Goal: Information Seeking & Learning: Learn about a topic

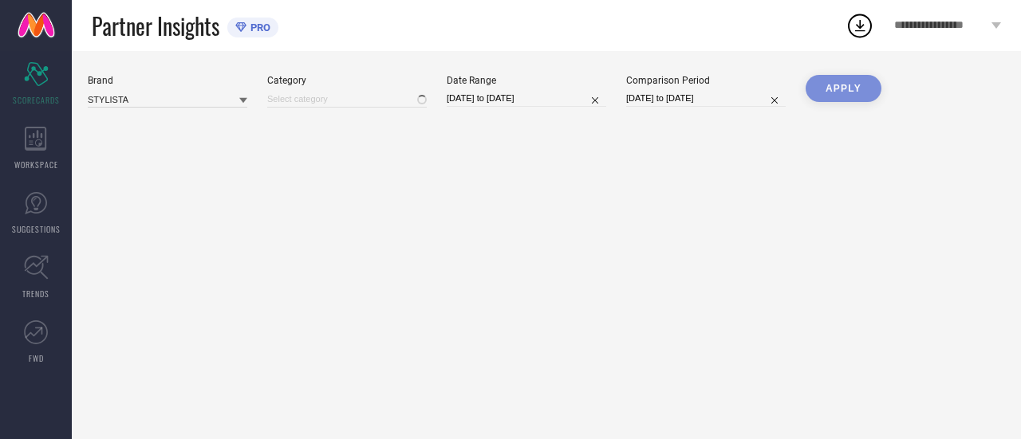
type input "All"
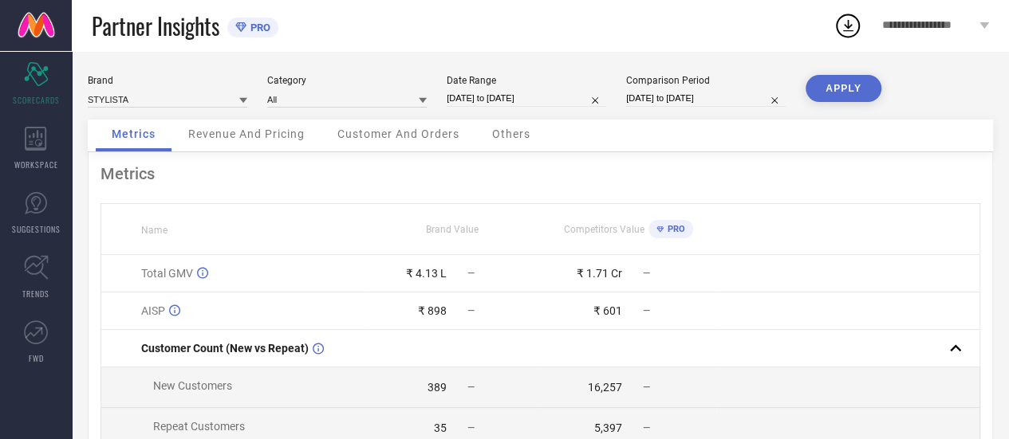
select select "7"
select select "2024"
select select "8"
select select "2024"
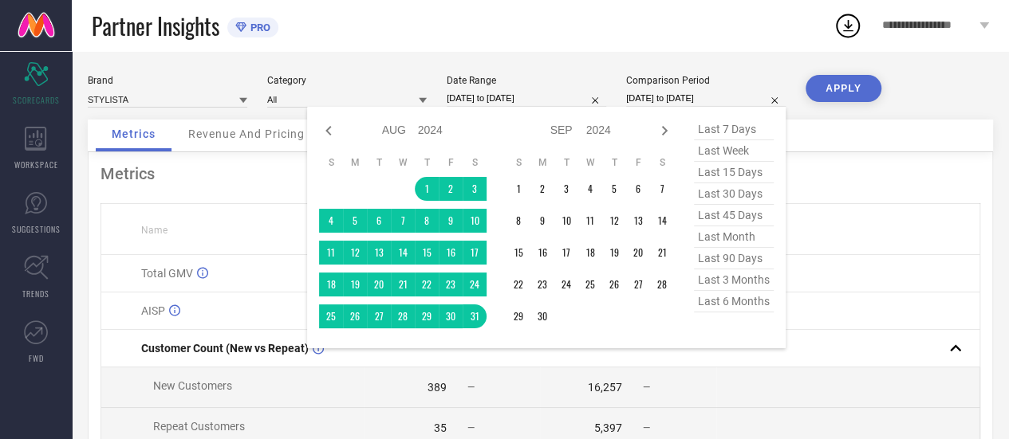
click at [655, 94] on input "[DATE] to [DATE]" at bounding box center [705, 98] width 159 height 17
click at [520, 191] on td "1" at bounding box center [518, 189] width 24 height 24
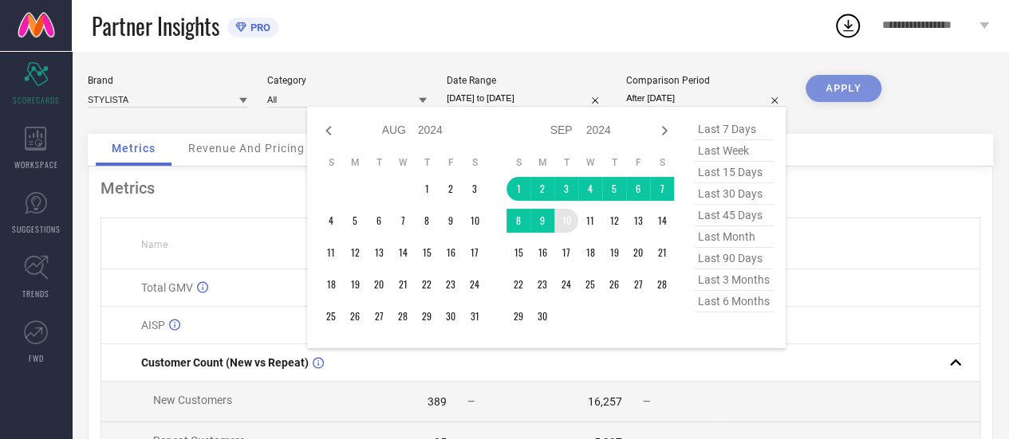
type input "[DATE] to [DATE]"
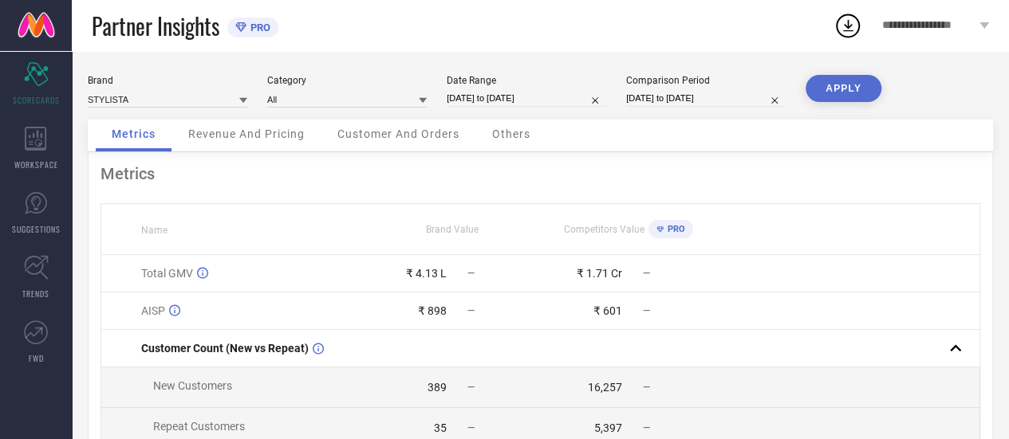
click at [836, 90] on button "APPLY" at bounding box center [843, 88] width 76 height 27
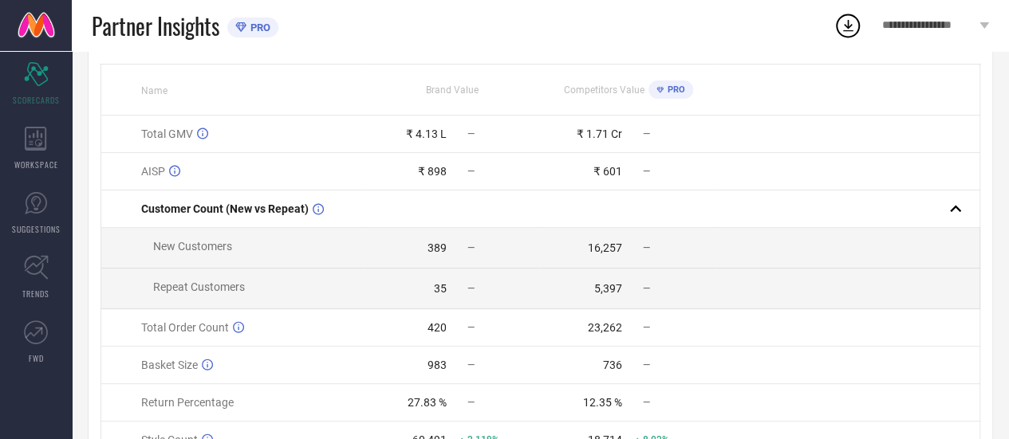
scroll to position [141, 0]
click at [510, 273] on td "35 —" at bounding box center [451, 287] width 175 height 41
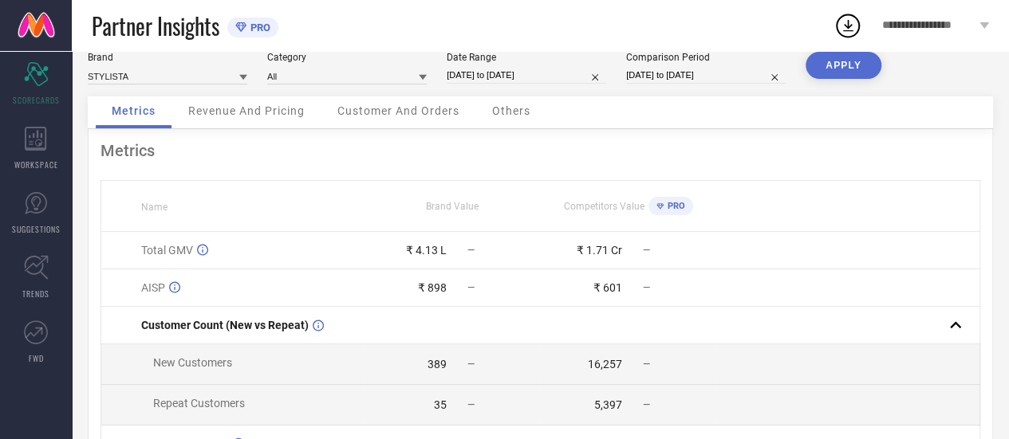
scroll to position [0, 0]
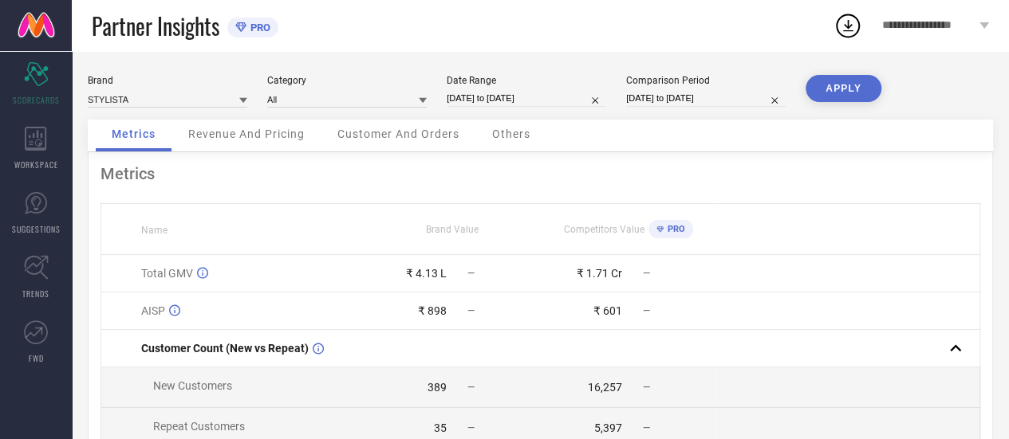
select select "8"
select select "2024"
select select "9"
select select "2024"
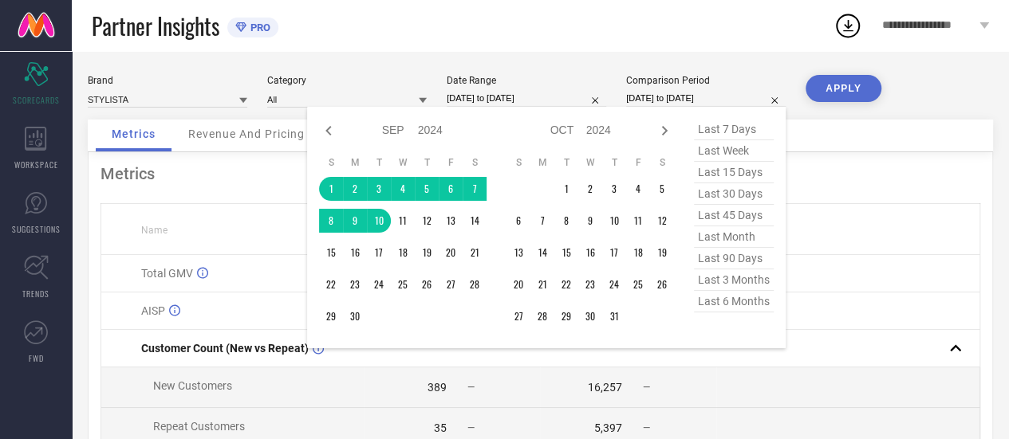
click at [667, 103] on input "[DATE] to [DATE]" at bounding box center [705, 98] width 159 height 17
type input "After [DATE]"
click at [572, 189] on td "1" at bounding box center [566, 189] width 24 height 24
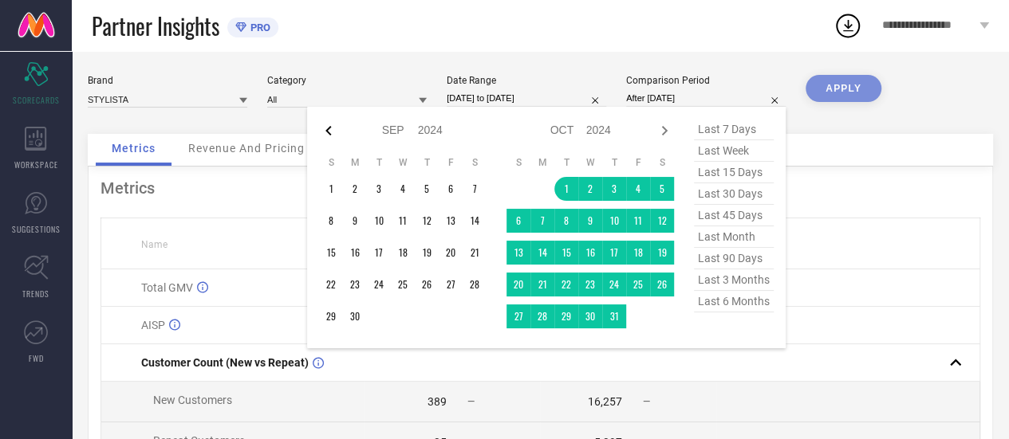
click at [326, 130] on icon at bounding box center [328, 130] width 19 height 19
select select "7"
select select "2024"
select select "8"
select select "2024"
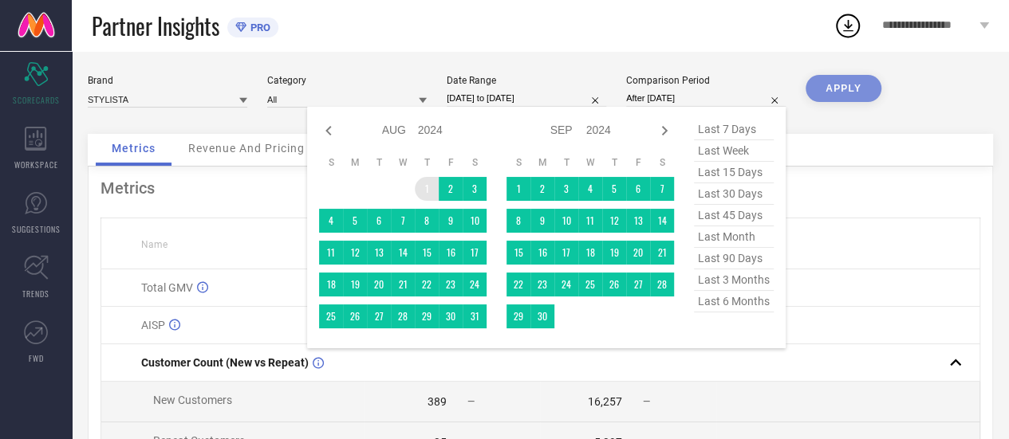
type input "[DATE] to [DATE]"
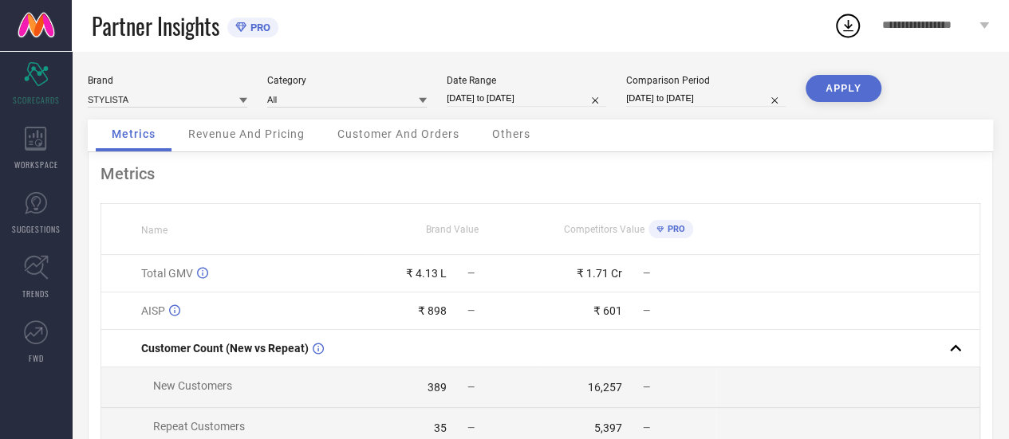
select select "7"
select select "2024"
select select "8"
select select "2024"
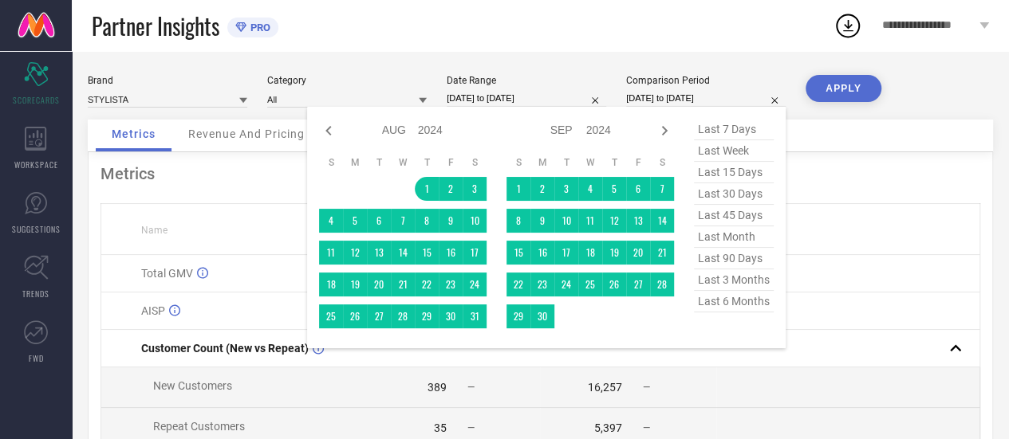
click at [648, 104] on input "[DATE] to [DATE]" at bounding box center [705, 98] width 159 height 17
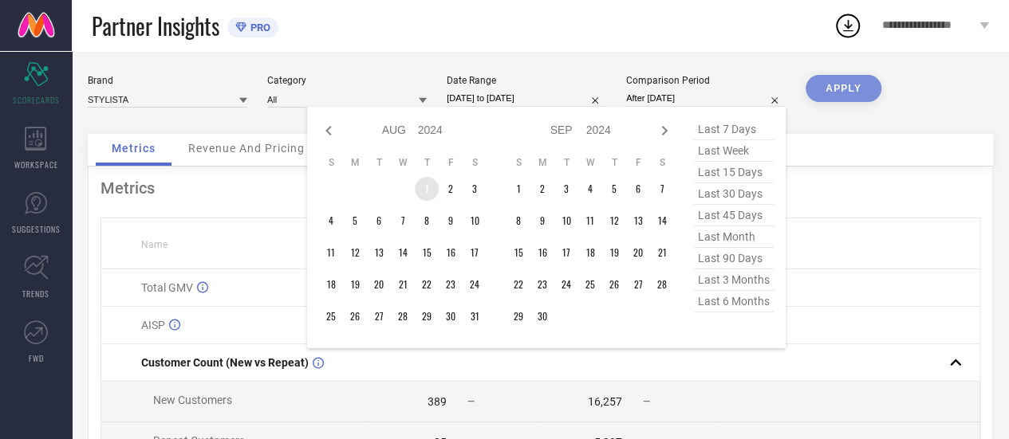
click at [431, 186] on td "1" at bounding box center [427, 189] width 24 height 24
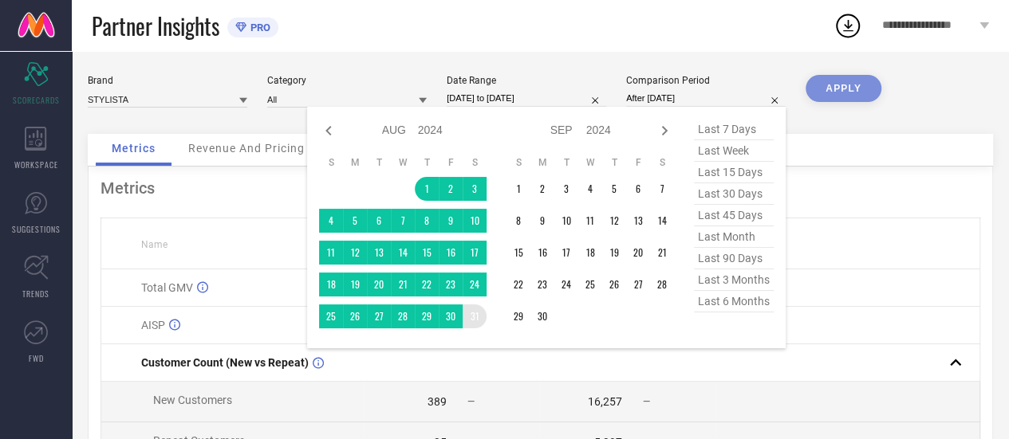
type input "[DATE] to [DATE]"
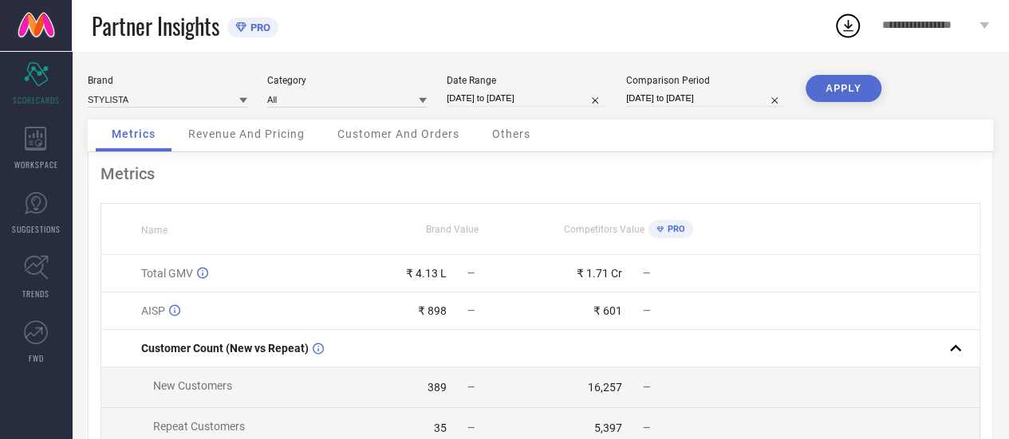
click at [835, 89] on button "APPLY" at bounding box center [843, 88] width 76 height 27
select select "6"
select select "2025"
select select "7"
select select "2025"
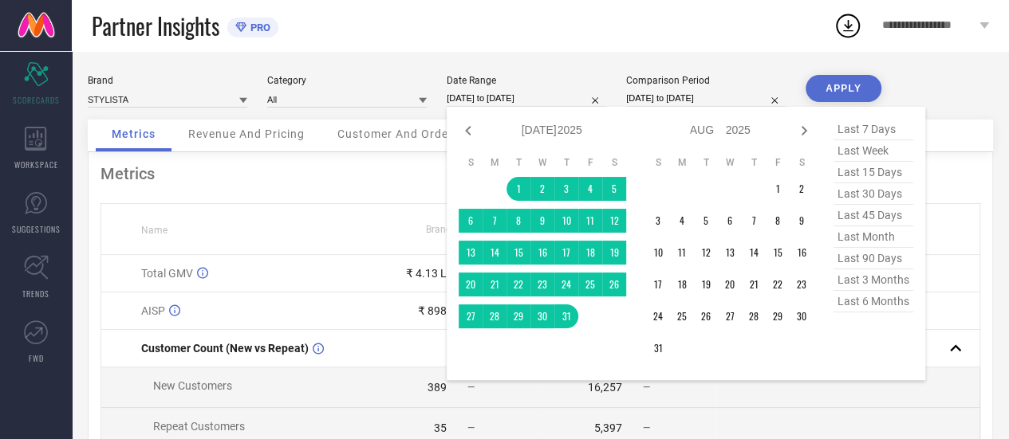
click at [498, 96] on input "[DATE] to [DATE]" at bounding box center [525, 98] width 159 height 17
click at [471, 136] on icon at bounding box center [467, 130] width 19 height 19
select select "5"
select select "2025"
select select "6"
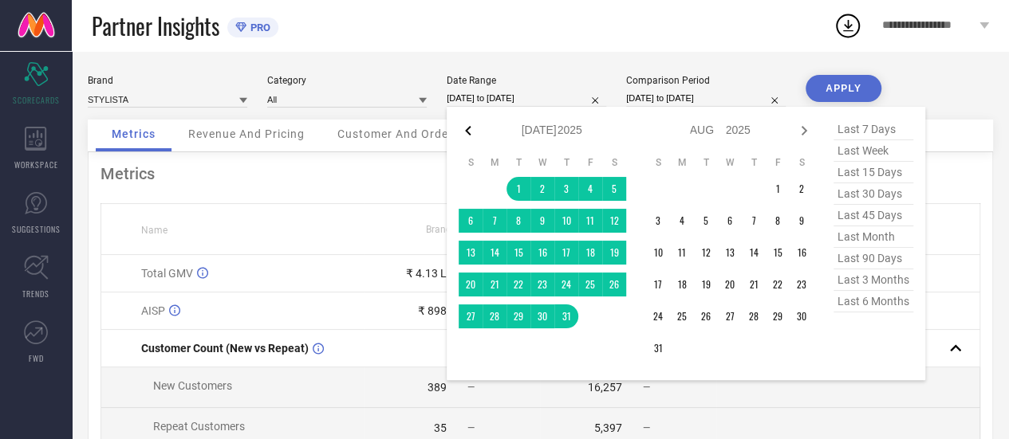
select select "2025"
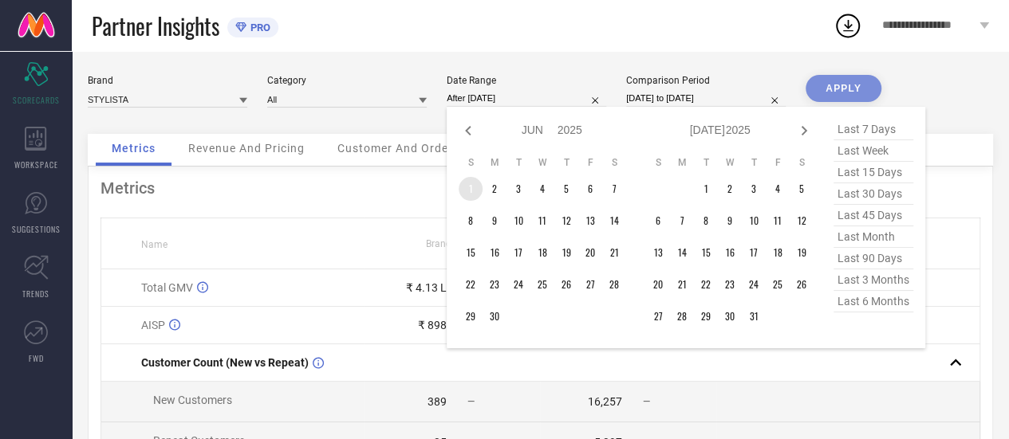
click at [472, 191] on td "1" at bounding box center [470, 189] width 24 height 24
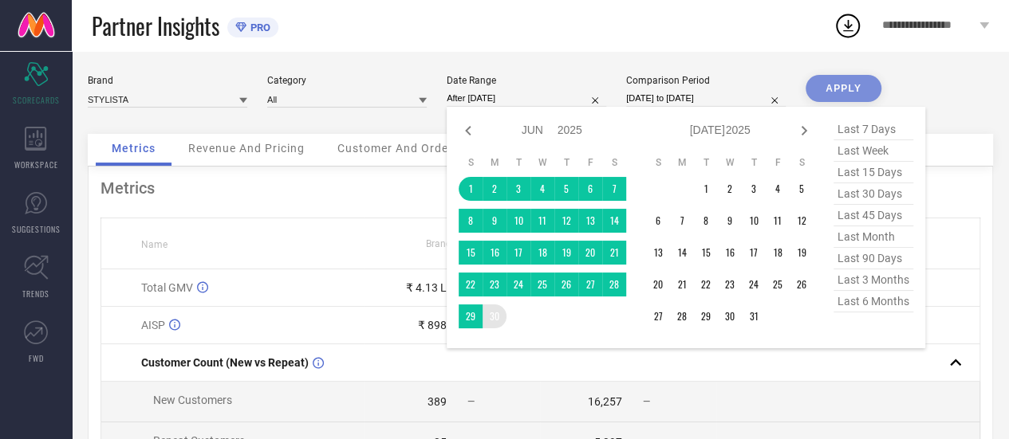
type input "[DATE] to [DATE]"
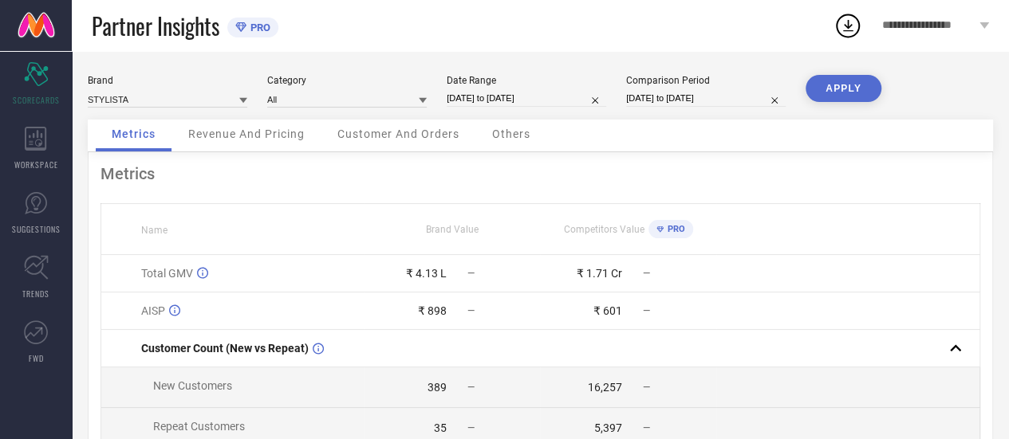
select select "7"
select select "2024"
select select "8"
select select "2024"
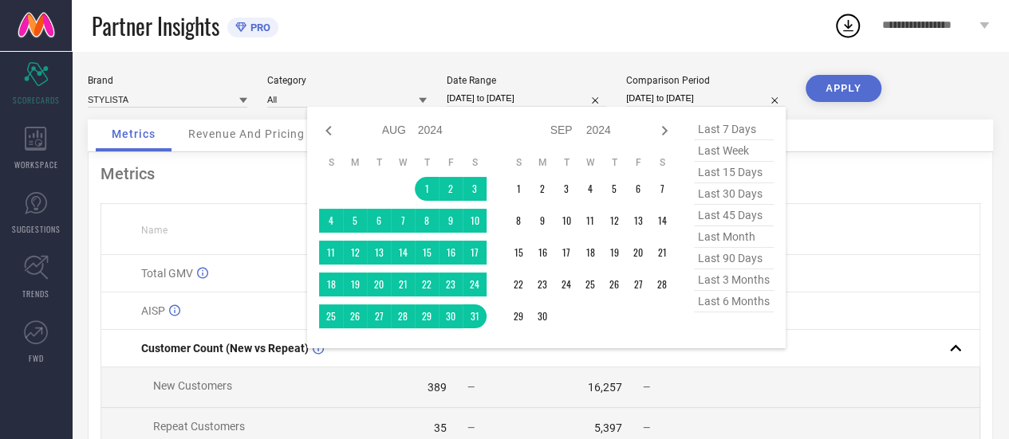
click at [658, 100] on input "[DATE] to [DATE]" at bounding box center [705, 98] width 159 height 17
click at [328, 132] on icon at bounding box center [328, 131] width 6 height 10
select select "6"
select select "2024"
select select "7"
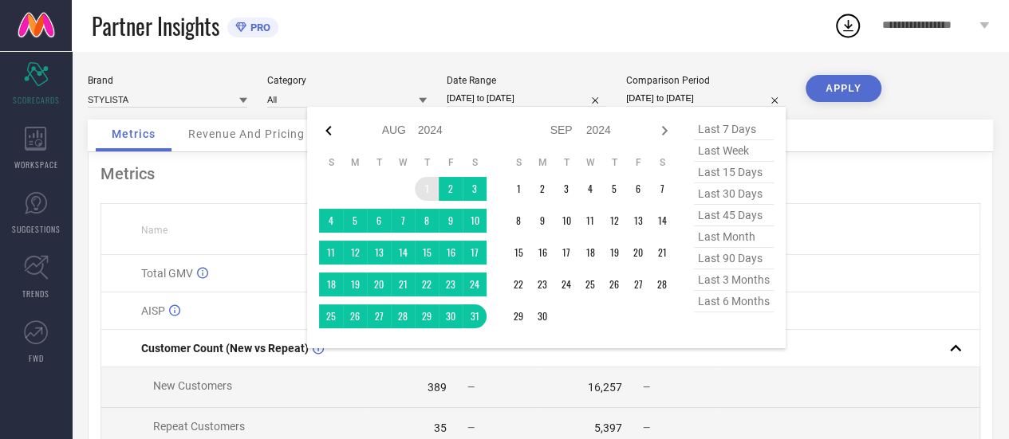
select select "2024"
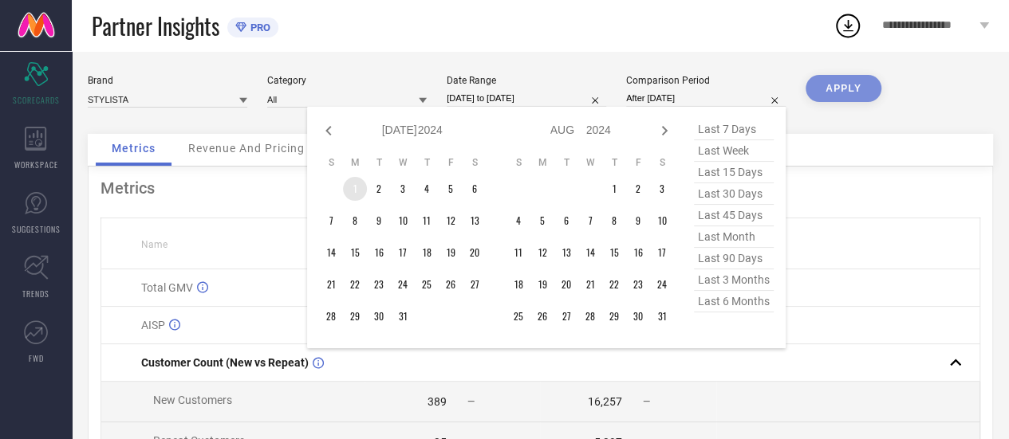
click at [354, 191] on td "1" at bounding box center [355, 189] width 24 height 24
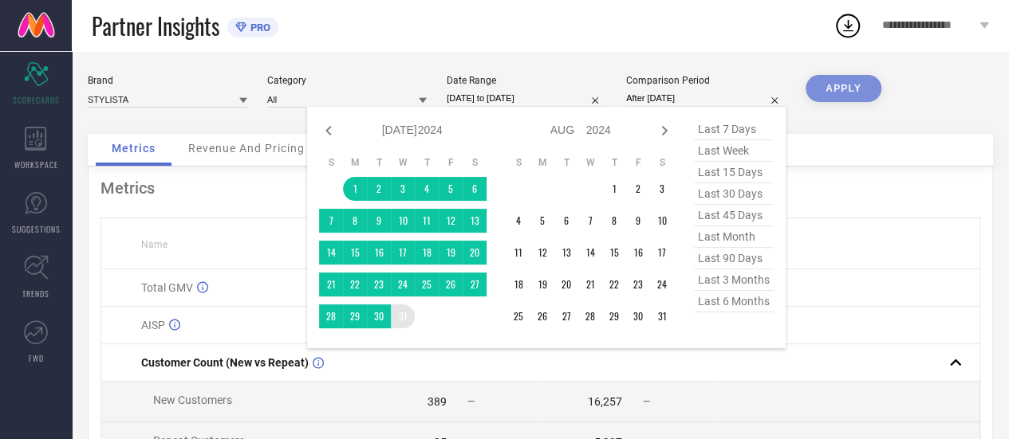
type input "[DATE] to [DATE]"
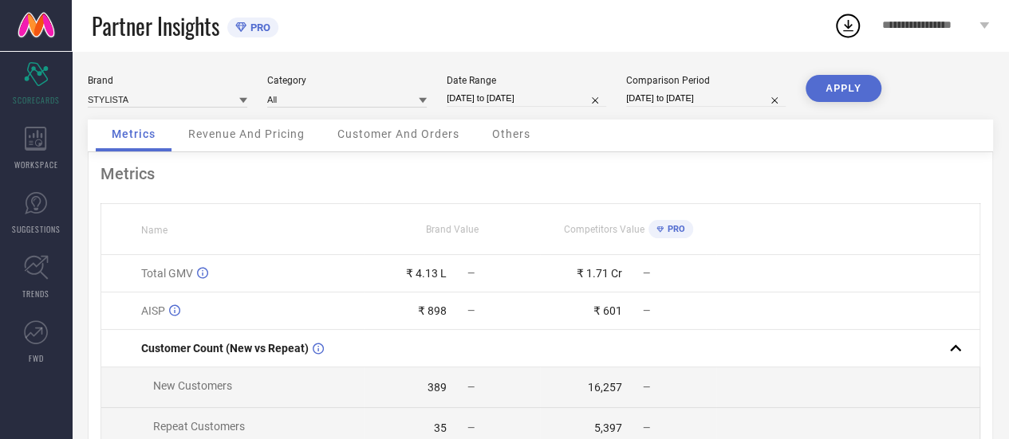
click at [863, 90] on button "APPLY" at bounding box center [843, 88] width 76 height 27
click at [37, 147] on icon at bounding box center [36, 139] width 22 height 24
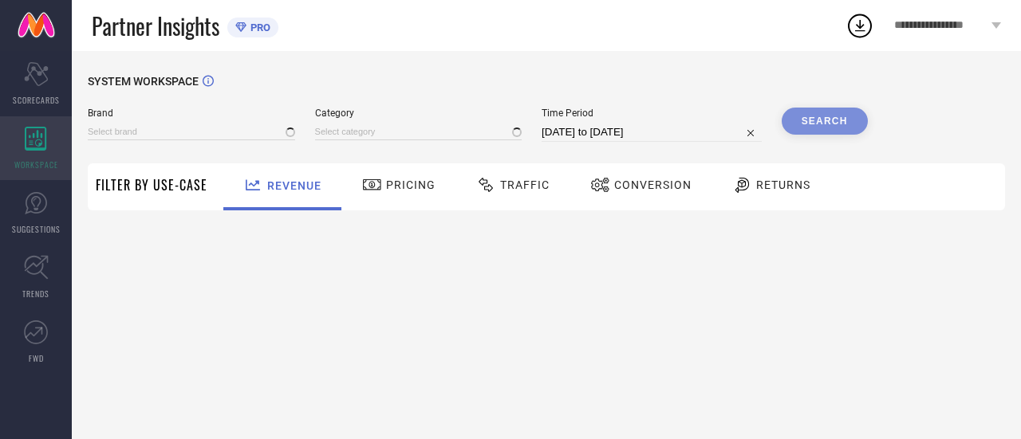
type input "STYLISTA"
type input "All"
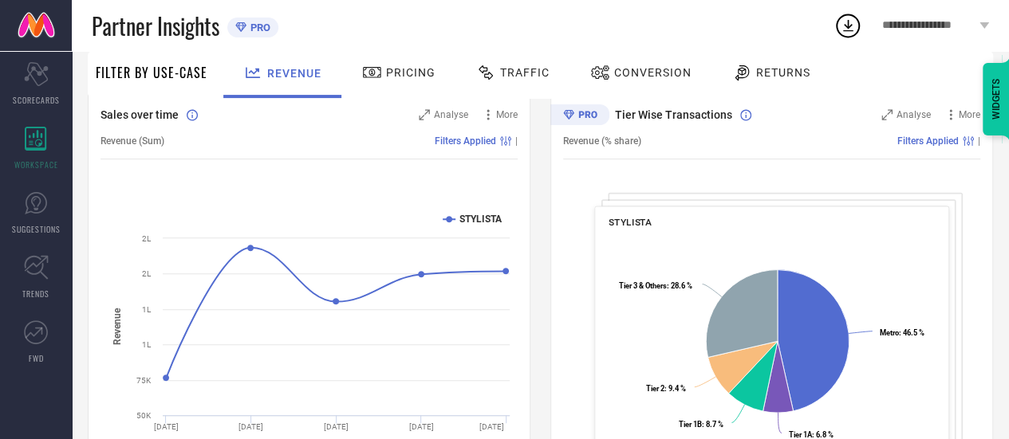
scroll to position [181, 0]
click at [46, 219] on link "SUGGESTIONS" at bounding box center [36, 213] width 72 height 64
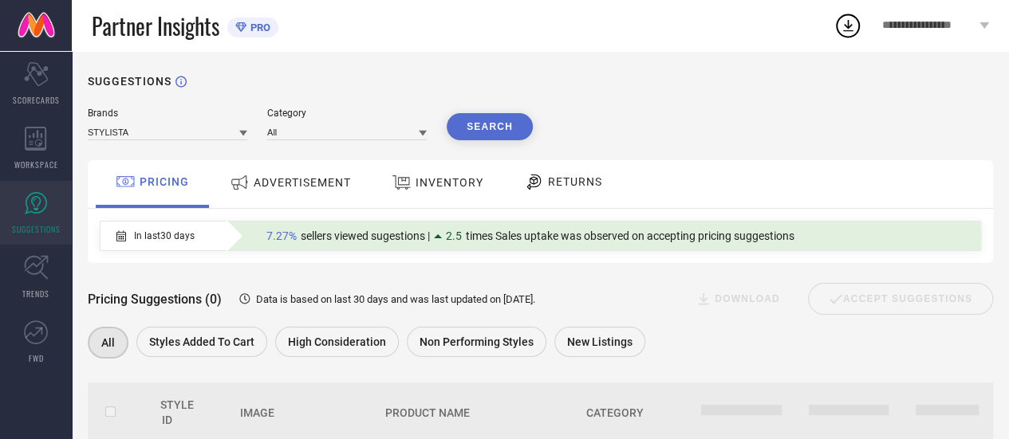
click at [322, 195] on div "ADVERTISEMENT" at bounding box center [290, 182] width 129 height 29
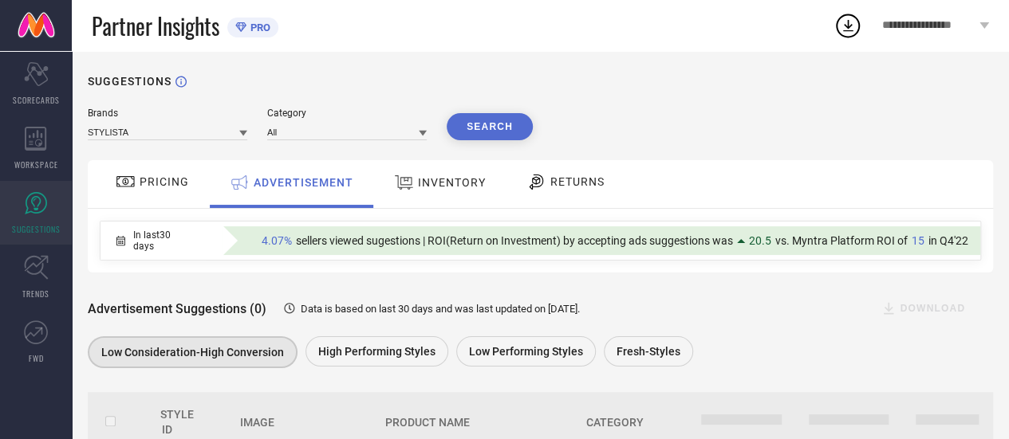
click at [171, 184] on span "PRICING" at bounding box center [164, 181] width 49 height 13
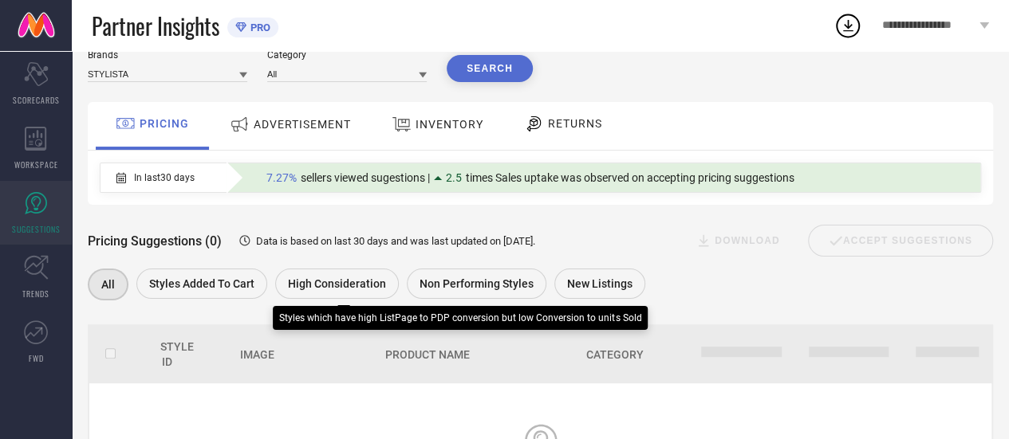
scroll to position [65, 0]
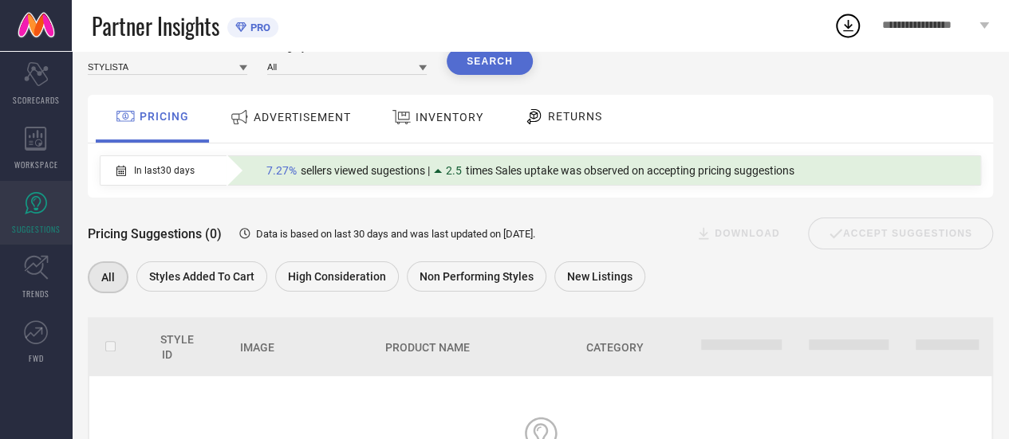
click at [302, 115] on span "ADVERTISEMENT" at bounding box center [302, 117] width 97 height 13
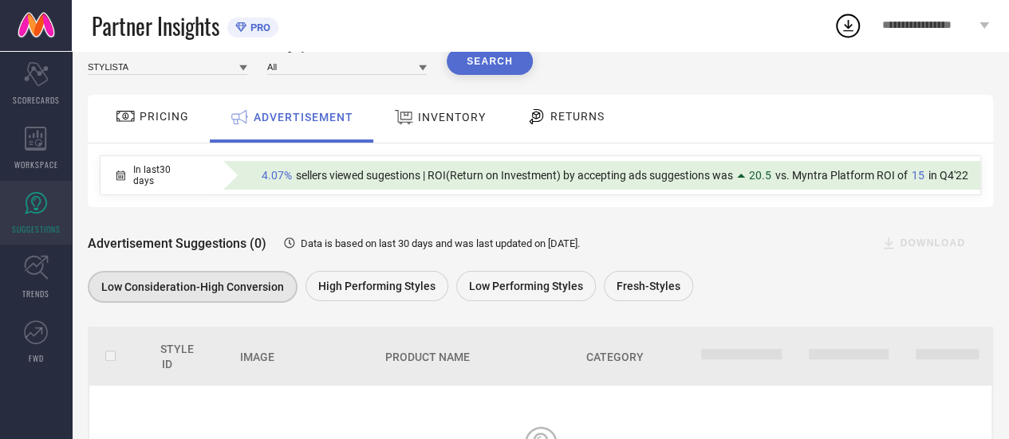
click at [418, 118] on span "INVENTORY" at bounding box center [452, 117] width 68 height 13
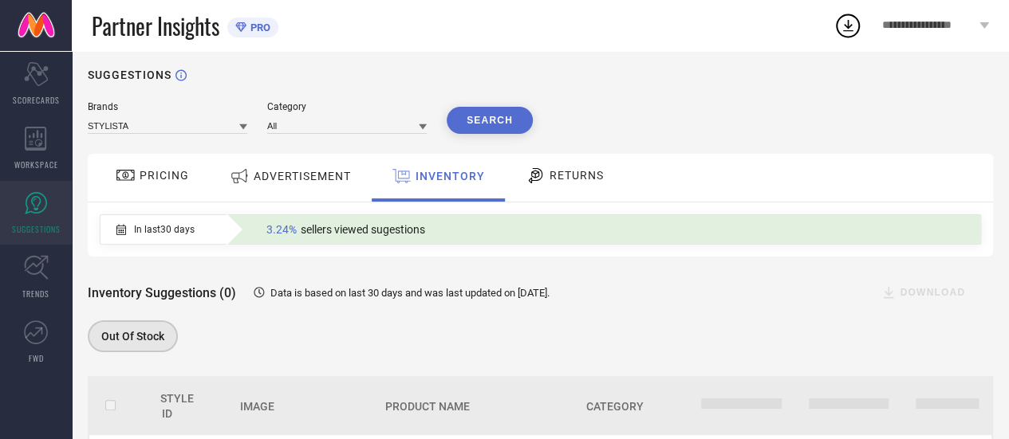
scroll to position [3, 0]
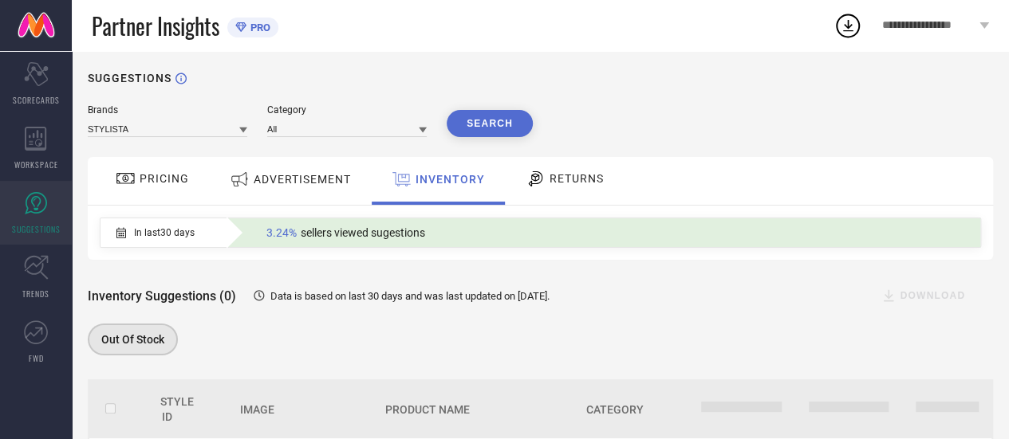
click at [564, 165] on div "RETURNS" at bounding box center [564, 181] width 118 height 48
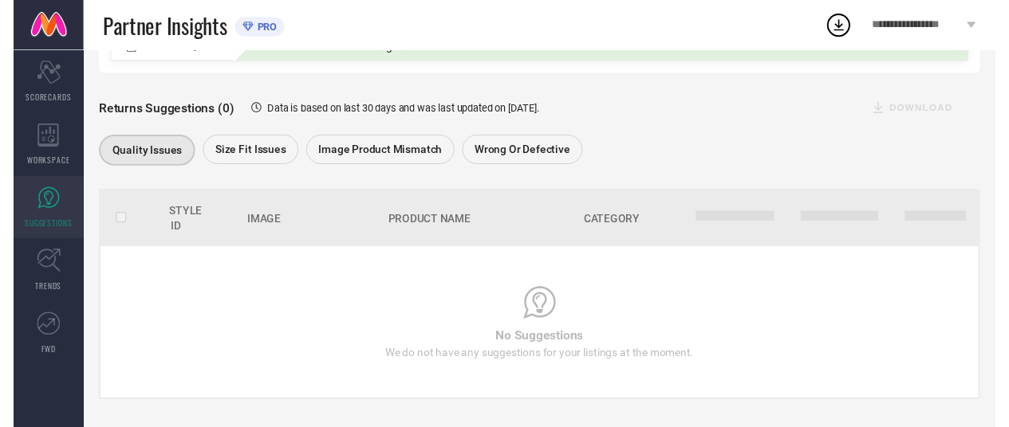
scroll to position [0, 0]
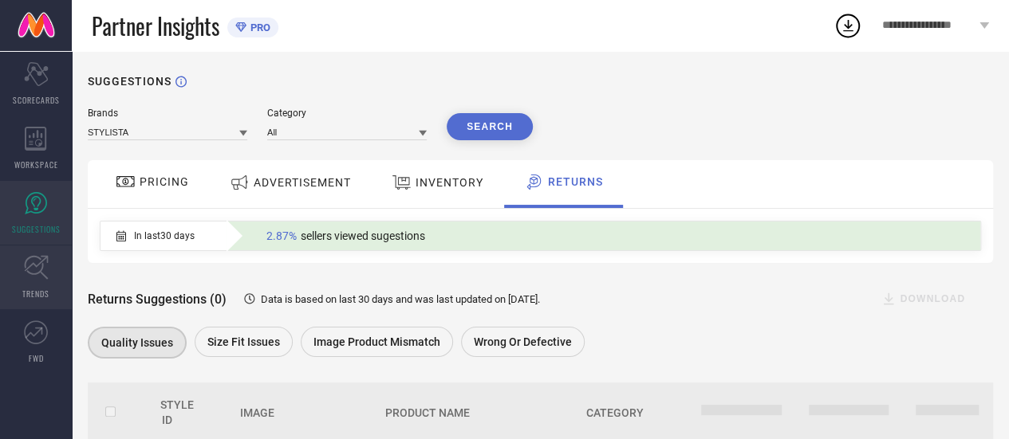
click at [37, 258] on icon at bounding box center [36, 268] width 24 height 24
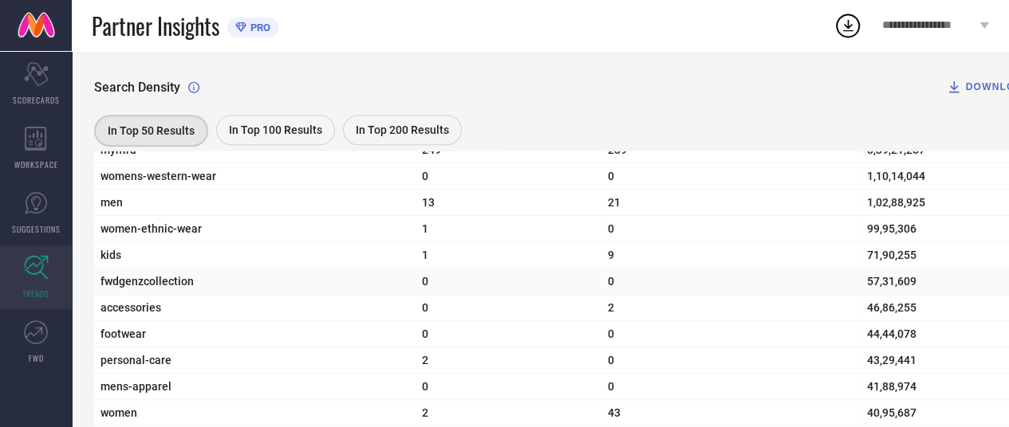
scroll to position [609, 0]
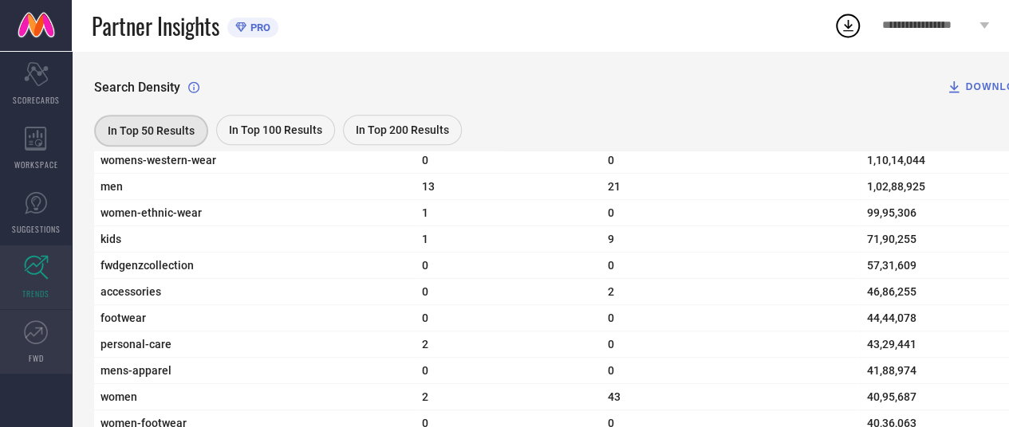
click at [41, 331] on icon at bounding box center [38, 330] width 7 height 7
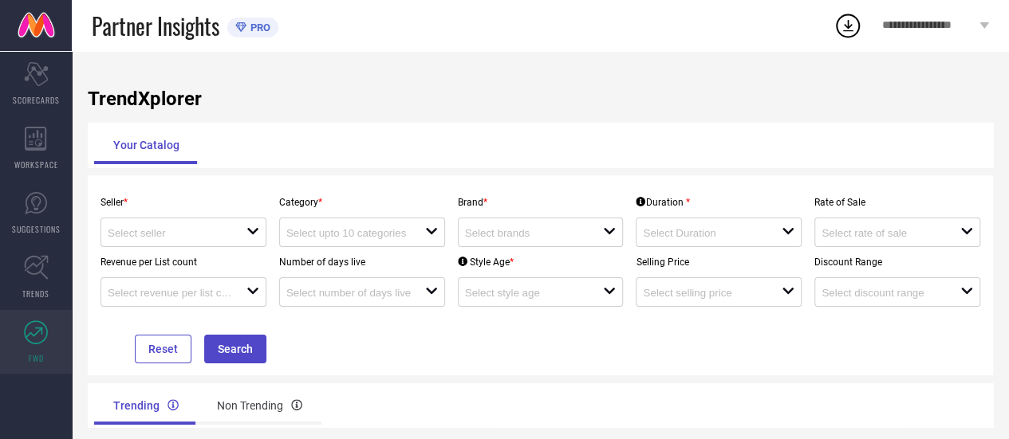
scroll to position [72, 0]
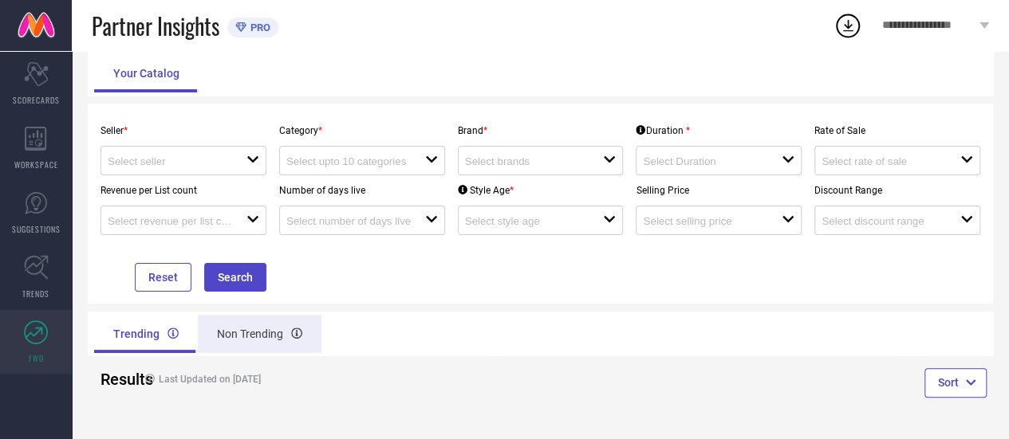
click at [262, 335] on div "Non Trending" at bounding box center [260, 334] width 124 height 38
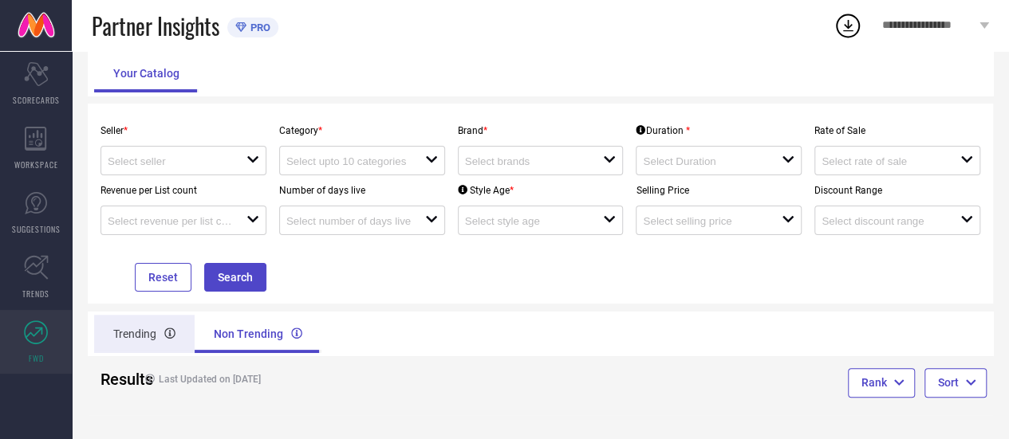
click at [147, 344] on div "Trending" at bounding box center [144, 334] width 100 height 38
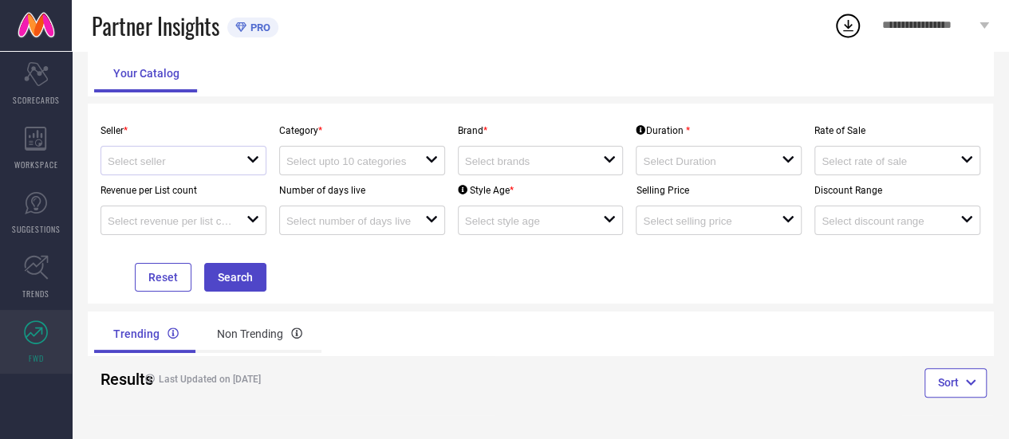
click at [250, 155] on icon "open" at bounding box center [252, 159] width 13 height 13
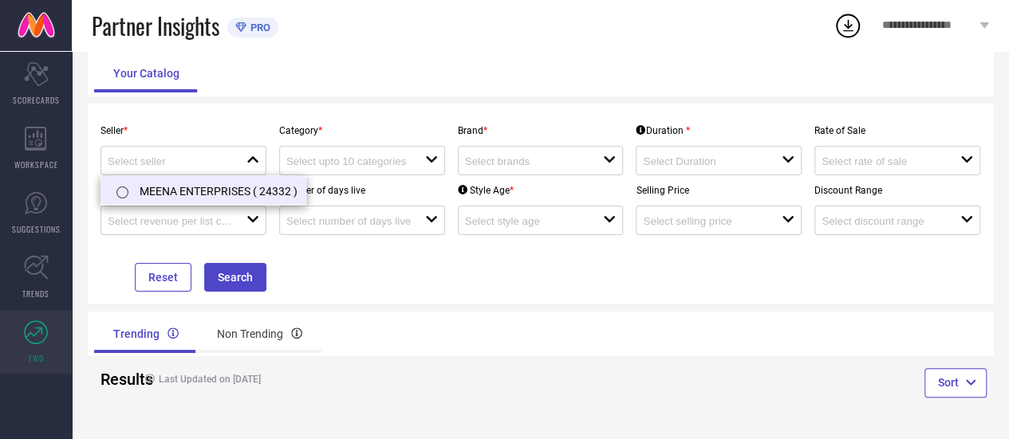
click at [232, 184] on li "MEENA ENTERPRISES ( 24332 )" at bounding box center [203, 190] width 204 height 29
type input "MEENA ENTERPRISES ( 24332 )"
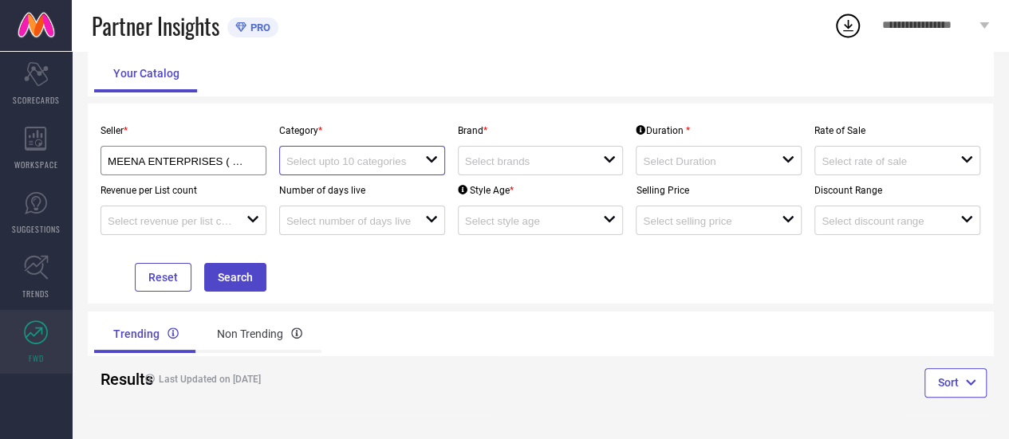
click at [403, 162] on input at bounding box center [348, 161] width 124 height 12
click at [386, 182] on div "No results found" at bounding box center [362, 188] width 166 height 27
click at [369, 196] on div "No results found" at bounding box center [362, 188] width 166 height 27
click at [521, 162] on input at bounding box center [527, 161] width 124 height 12
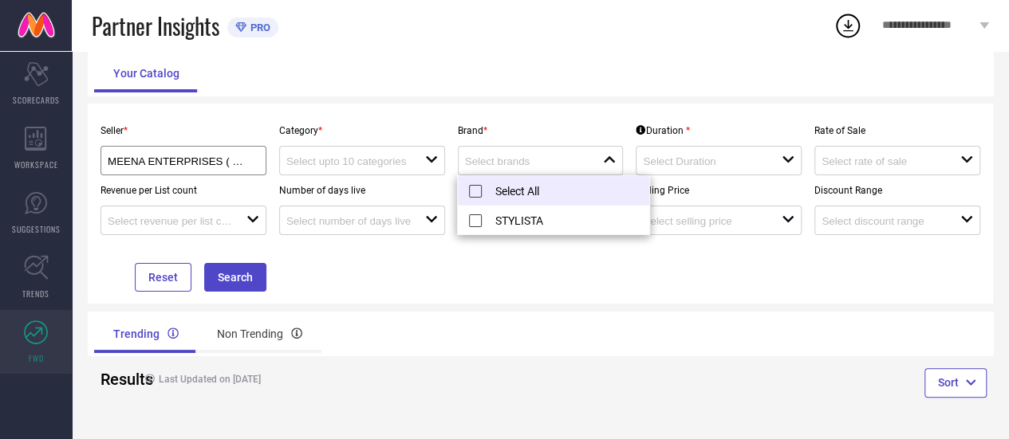
click at [523, 188] on li "Select All" at bounding box center [553, 190] width 191 height 29
type input "STYLISTA"
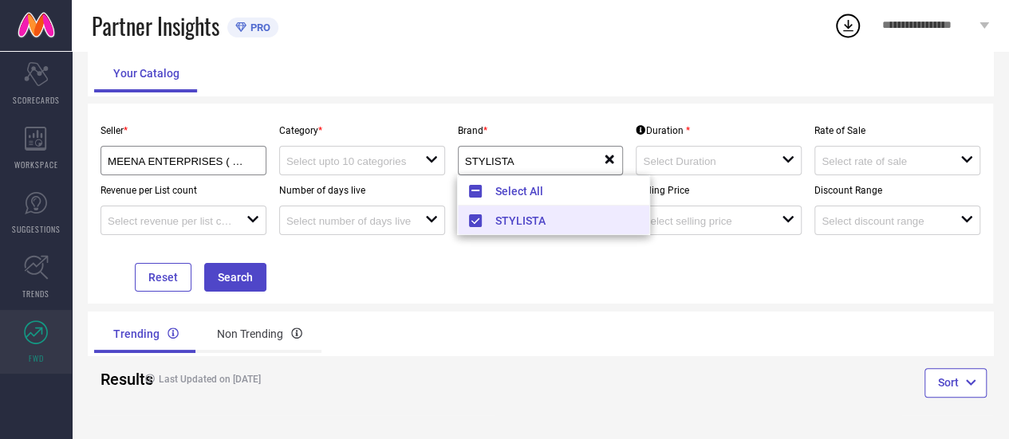
click at [664, 288] on div "Seller * MEENA ENTERPRISES ( 24332 ) Category * open Brand * STYLISTA reset Dur…" at bounding box center [540, 204] width 892 height 176
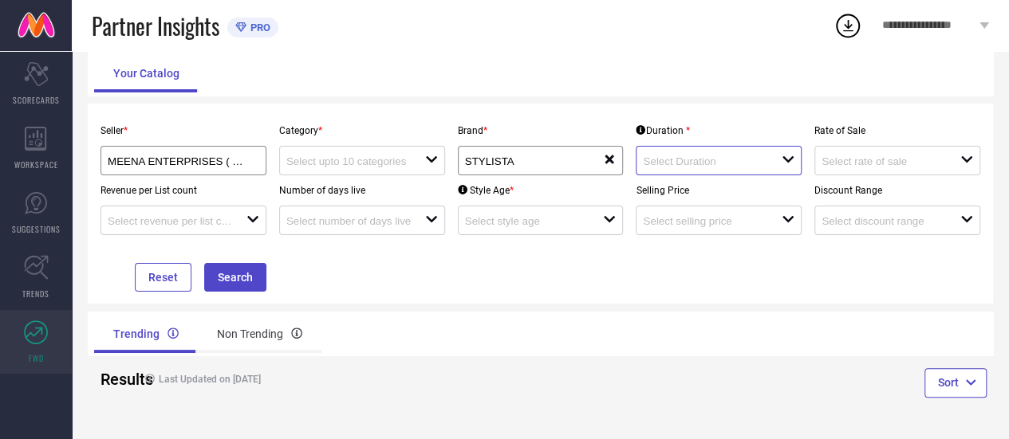
click at [714, 159] on input at bounding box center [705, 161] width 124 height 12
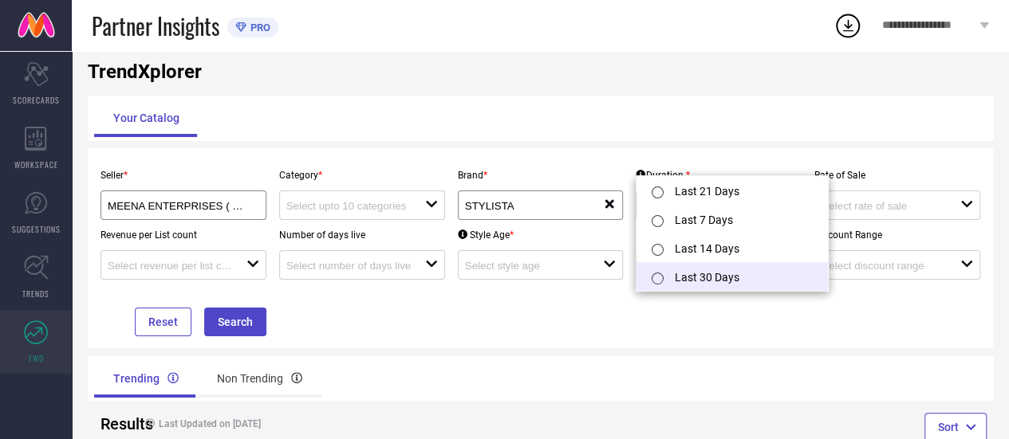
scroll to position [14, 0]
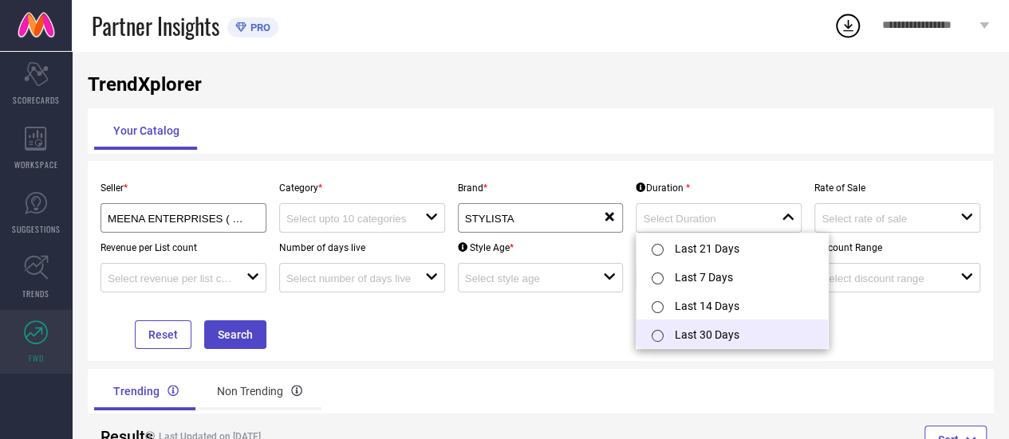
click at [730, 328] on li "Last 30 Days" at bounding box center [731, 334] width 191 height 29
type input "Last 30 Days"
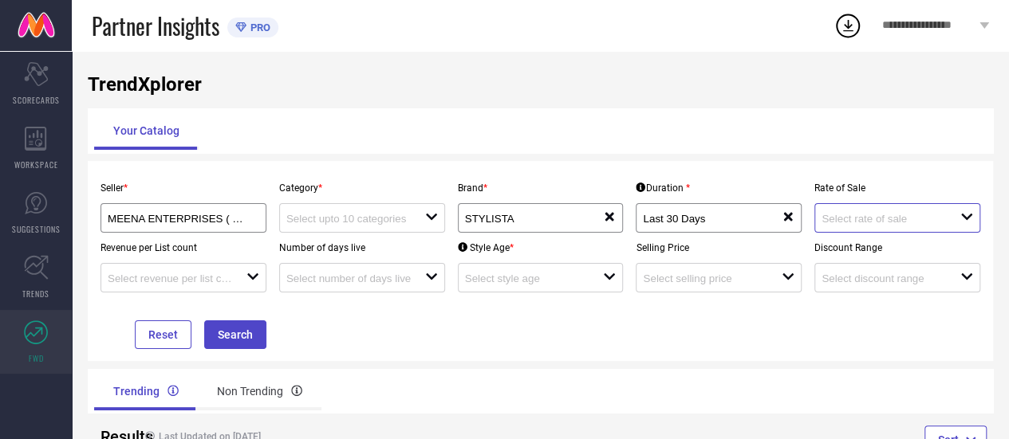
click at [883, 218] on input at bounding box center [883, 219] width 124 height 12
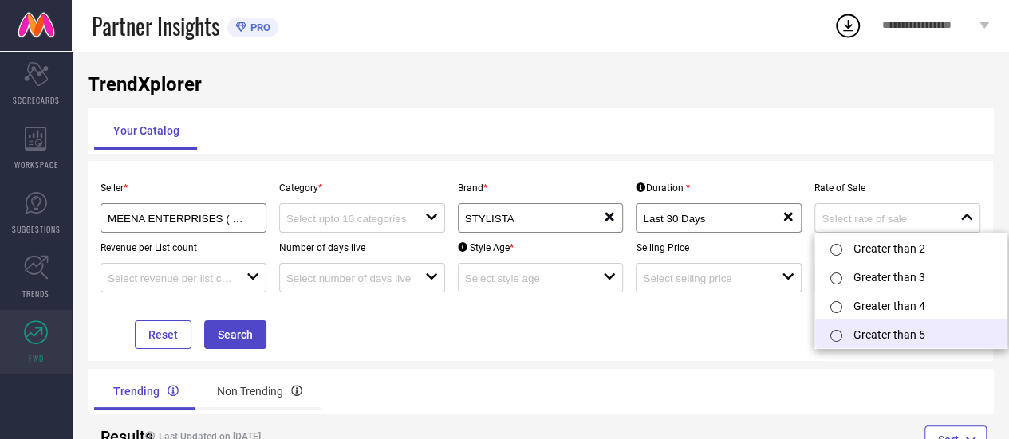
click at [890, 340] on li "Greater than 5" at bounding box center [910, 334] width 191 height 29
type input "Greater than 5"
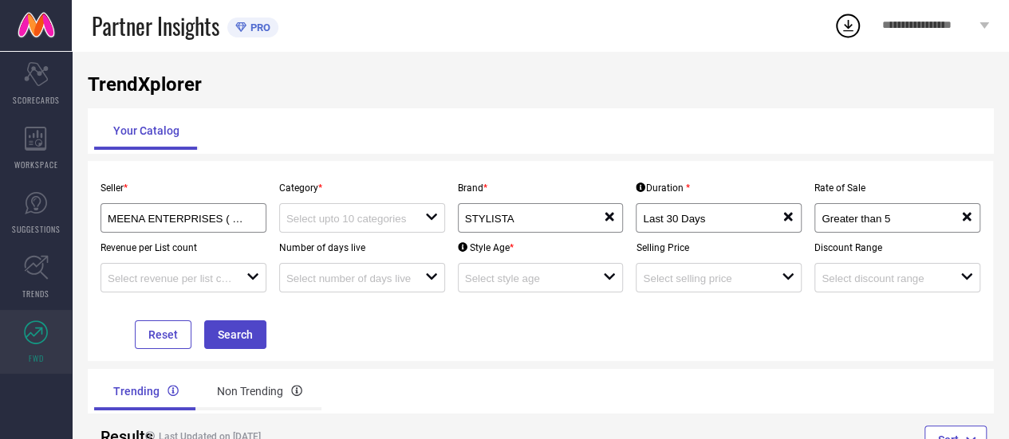
scroll to position [72, 0]
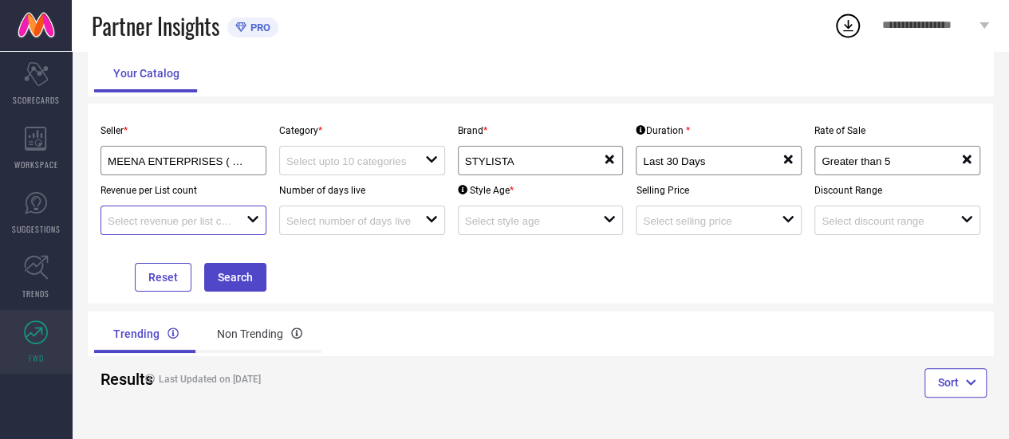
click at [231, 218] on input at bounding box center [170, 221] width 124 height 12
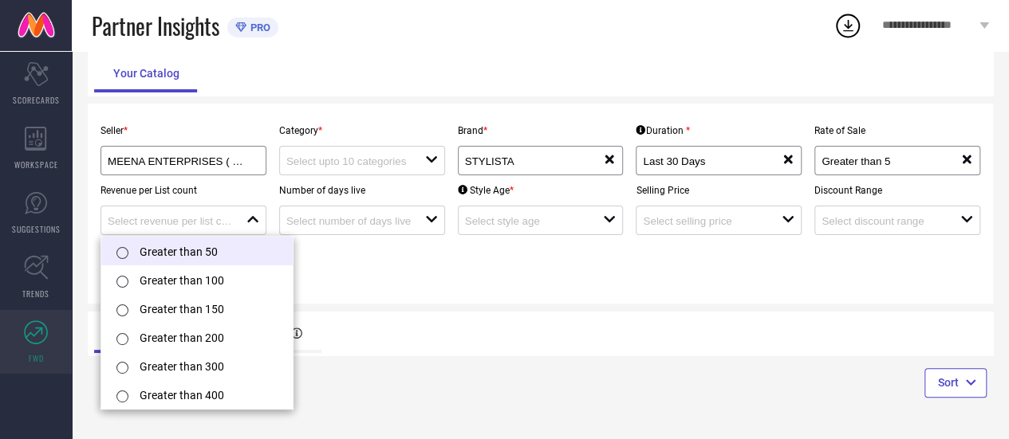
click at [228, 252] on li "Greater than 50" at bounding box center [196, 251] width 191 height 29
type input "Greater than 50"
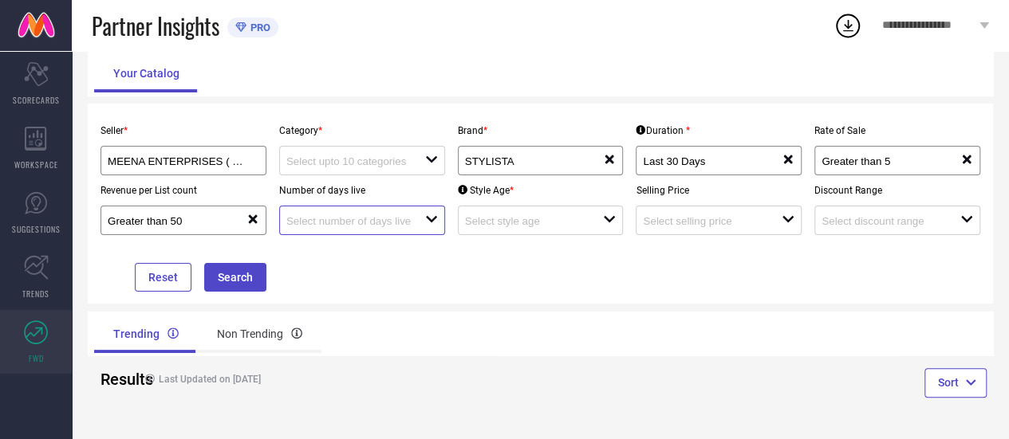
click at [337, 222] on input at bounding box center [348, 221] width 124 height 12
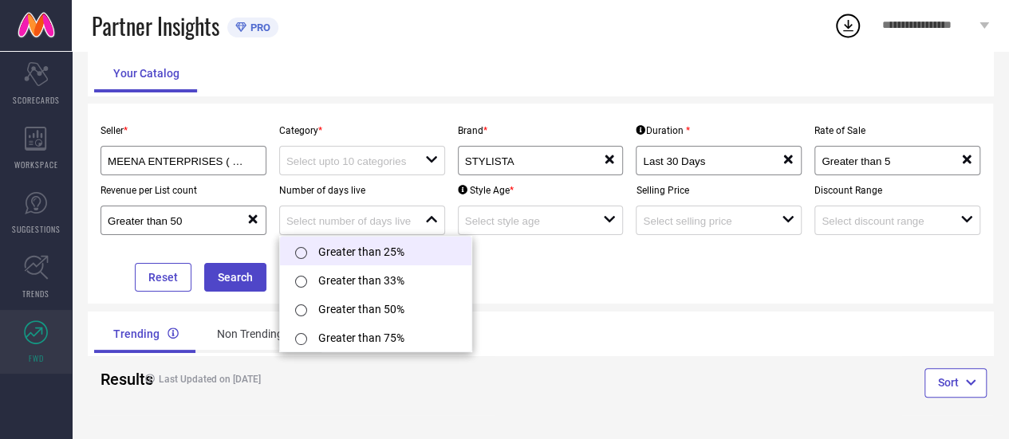
click at [341, 256] on li "Greater than 25%" at bounding box center [375, 251] width 191 height 29
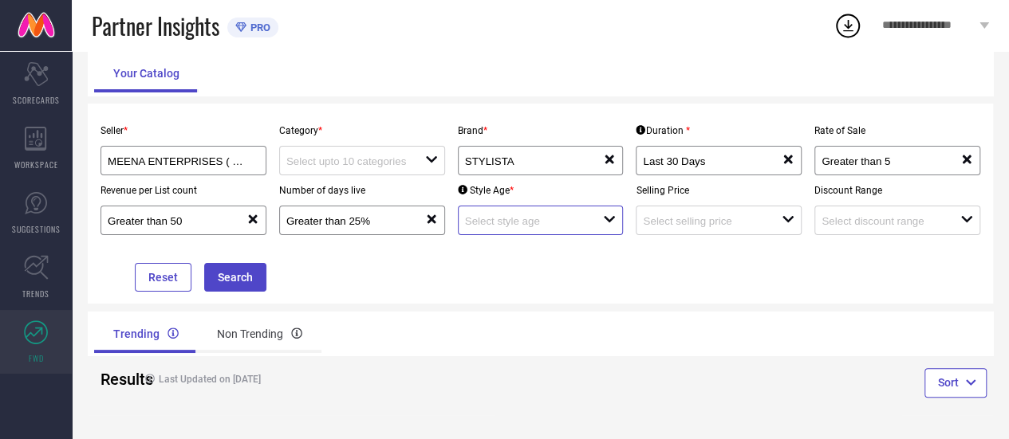
click at [544, 226] on input at bounding box center [527, 221] width 124 height 12
click at [401, 224] on input "Greater than 25%" at bounding box center [348, 221] width 124 height 12
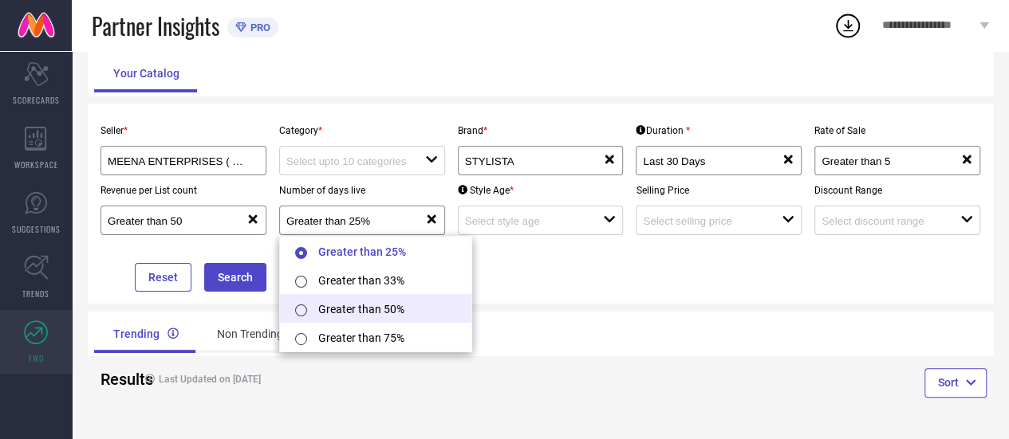
click at [383, 305] on li "Greater than 50%" at bounding box center [375, 308] width 191 height 29
type input "Greater than 50%"
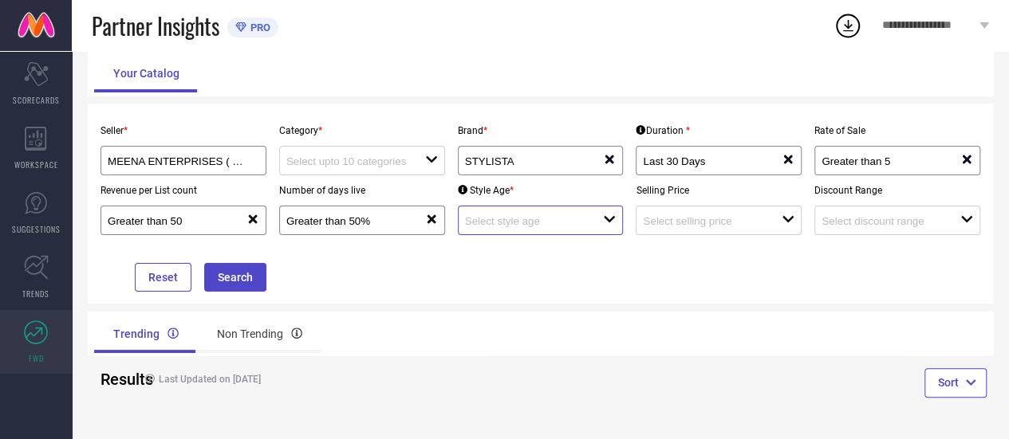
click at [515, 222] on input at bounding box center [527, 221] width 124 height 12
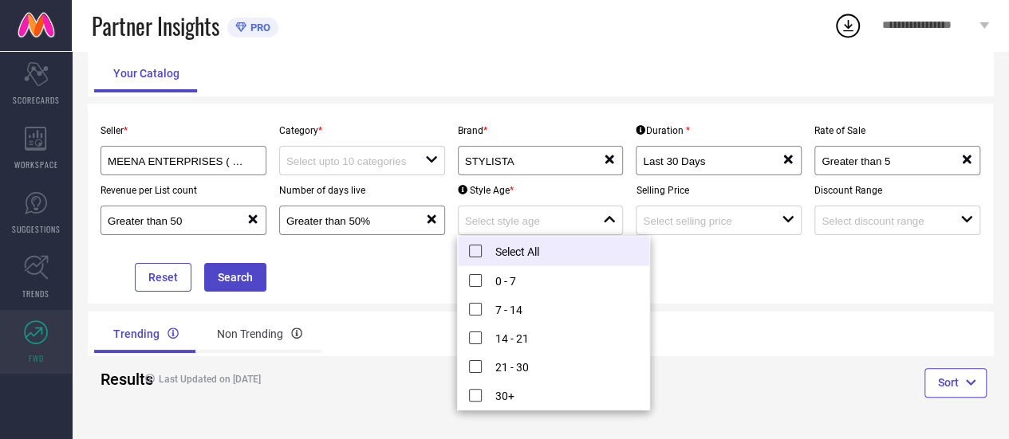
click at [529, 259] on li "Select All" at bounding box center [553, 251] width 191 height 29
type input "0 - 7, + 4 more"
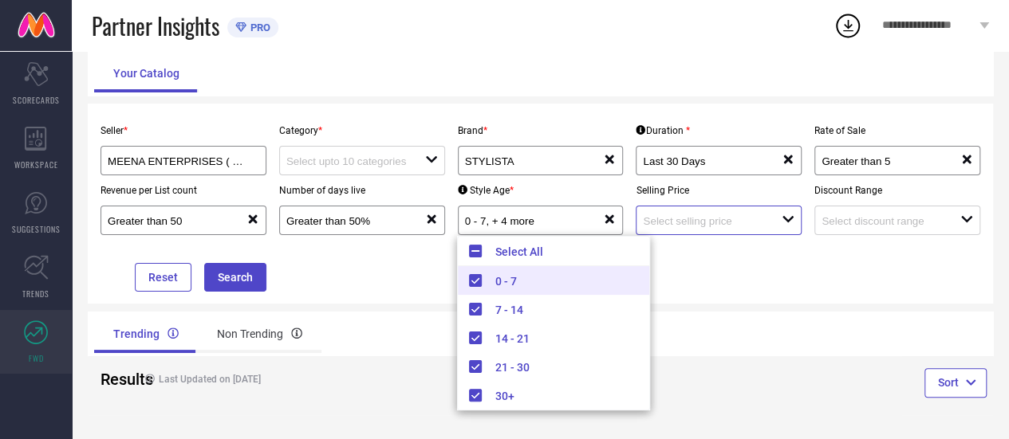
click at [714, 219] on input at bounding box center [705, 221] width 124 height 12
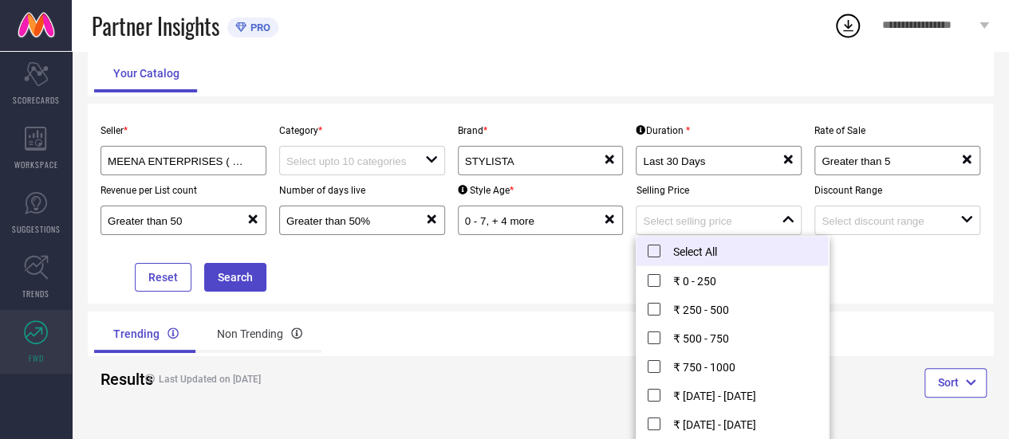
click at [676, 254] on li "Select All" at bounding box center [731, 251] width 191 height 29
type input "₹ 0 - 250, + 11 more"
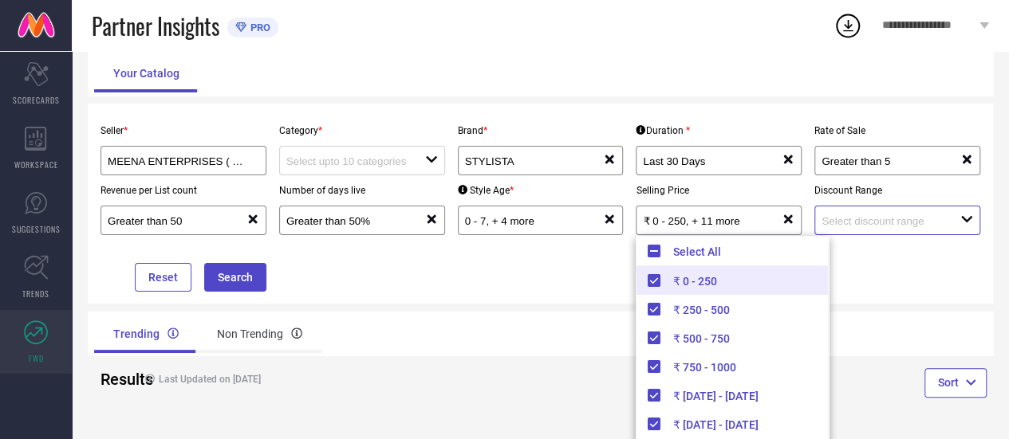
click at [870, 219] on input at bounding box center [883, 221] width 124 height 12
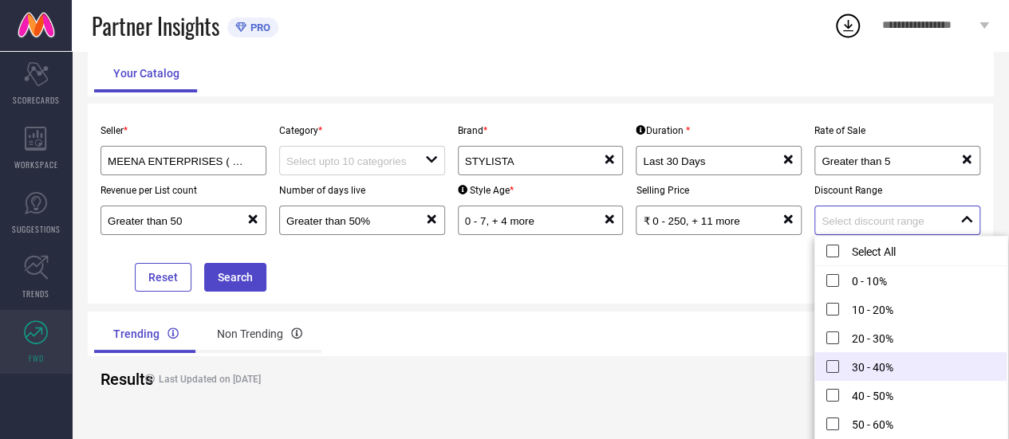
scroll to position [59, 0]
click at [836, 370] on li "50 - 60%" at bounding box center [910, 365] width 191 height 29
click at [833, 368] on li "40 - 50%" at bounding box center [910, 365] width 191 height 29
type input "40 - 50%, 50 - 60%"
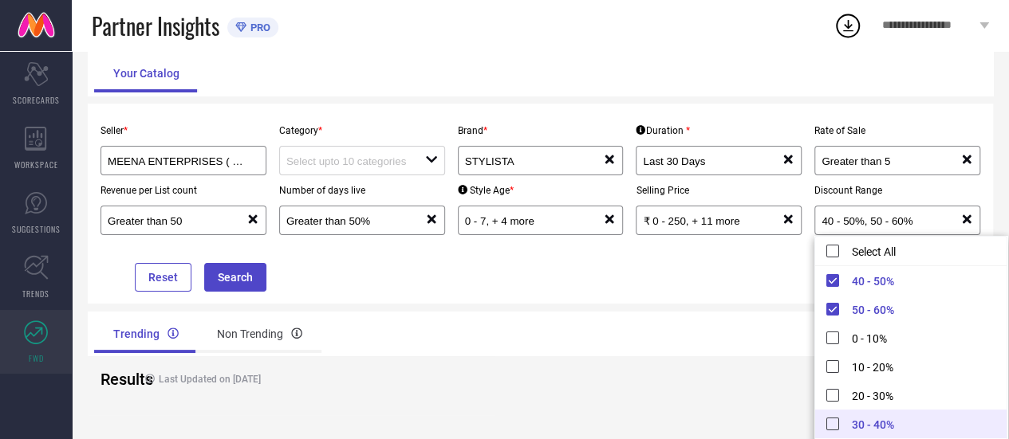
click at [737, 347] on div "Trending Non Trending" at bounding box center [540, 334] width 905 height 45
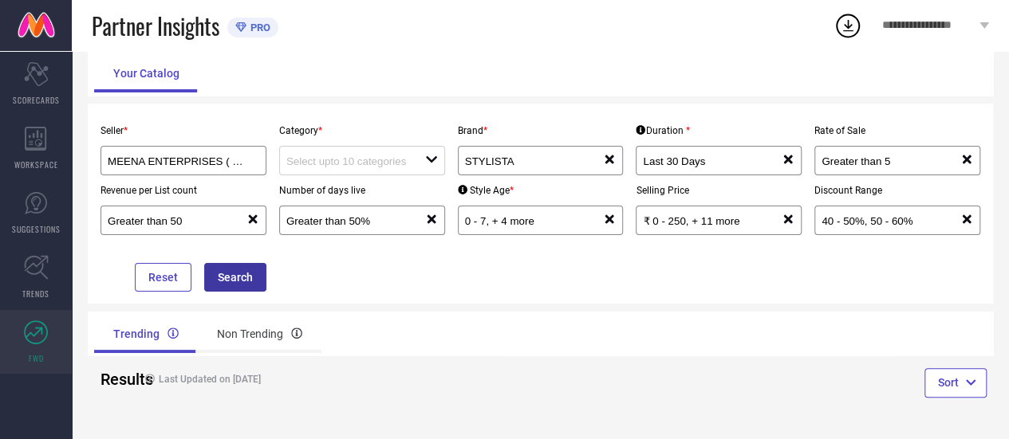
click at [257, 275] on button "Search" at bounding box center [235, 277] width 62 height 29
click at [395, 162] on input at bounding box center [348, 161] width 124 height 12
